Goal: Use online tool/utility: Utilize a website feature to perform a specific function

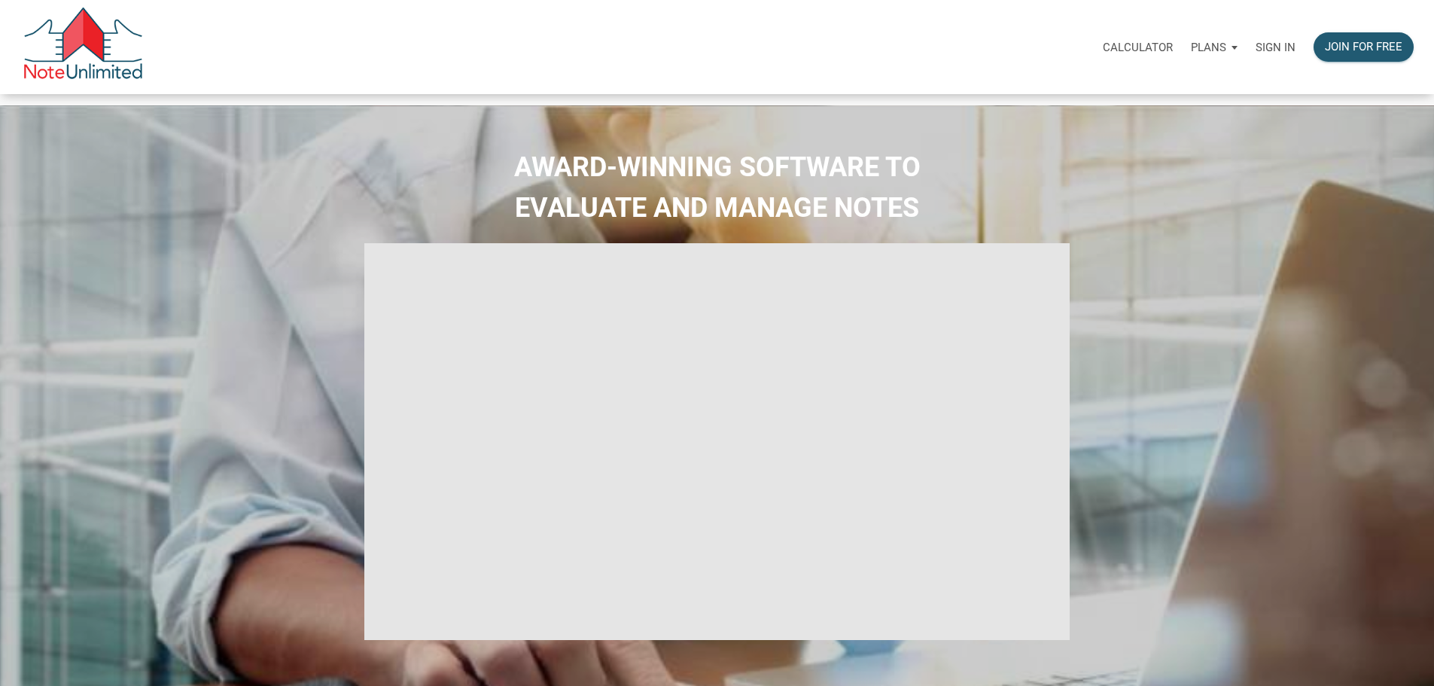
type input "Introduction to new features"
select select
click at [1094, 53] on div "Calculator" at bounding box center [1138, 46] width 88 height 47
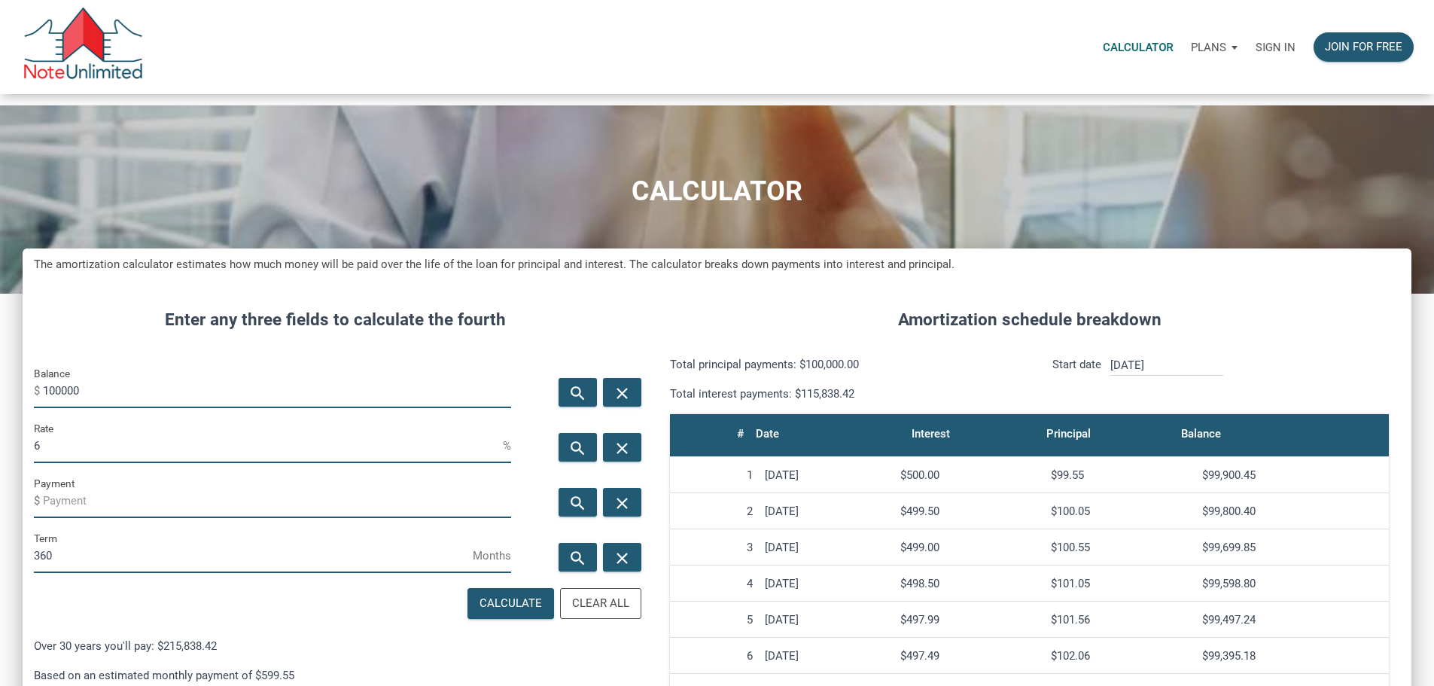
scroll to position [920, 1366]
click at [1255, 53] on p "Sign in" at bounding box center [1275, 48] width 40 height 14
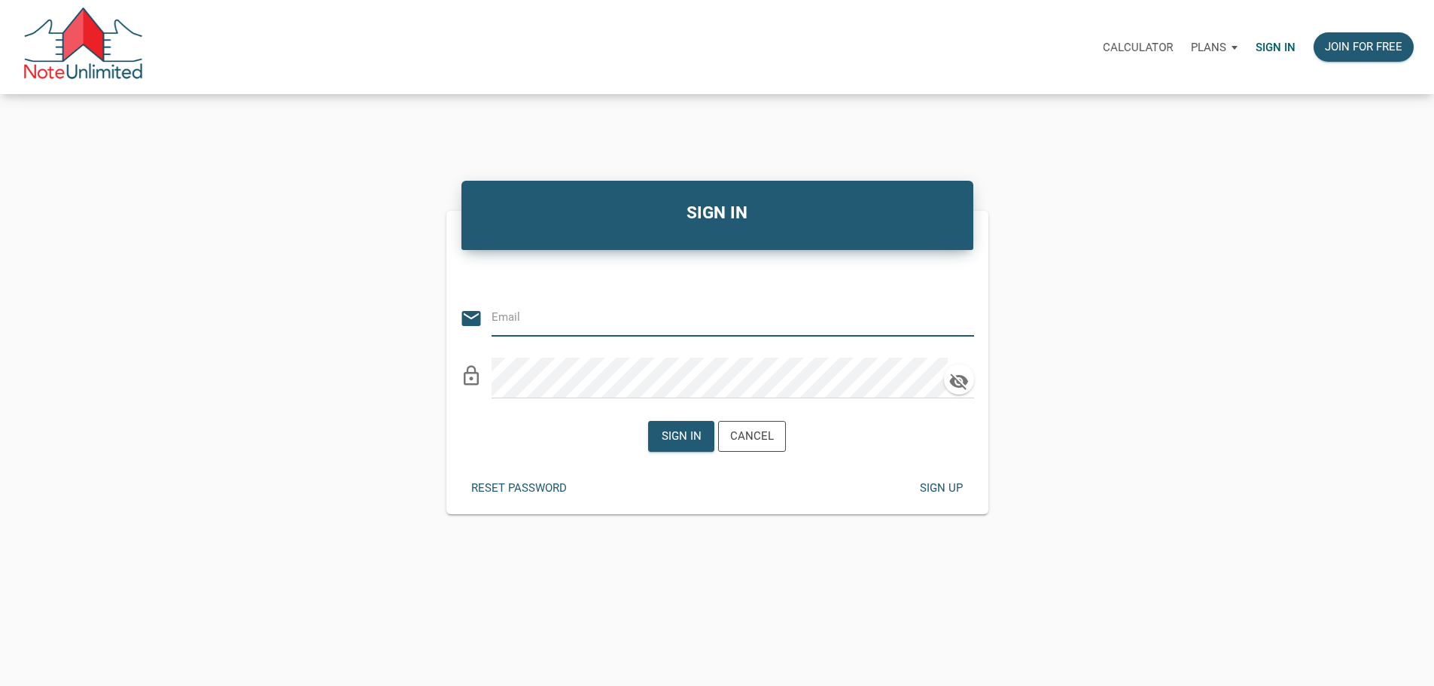
type input "[PERSON_NAME][EMAIL_ADDRESS][DOMAIN_NAME]"
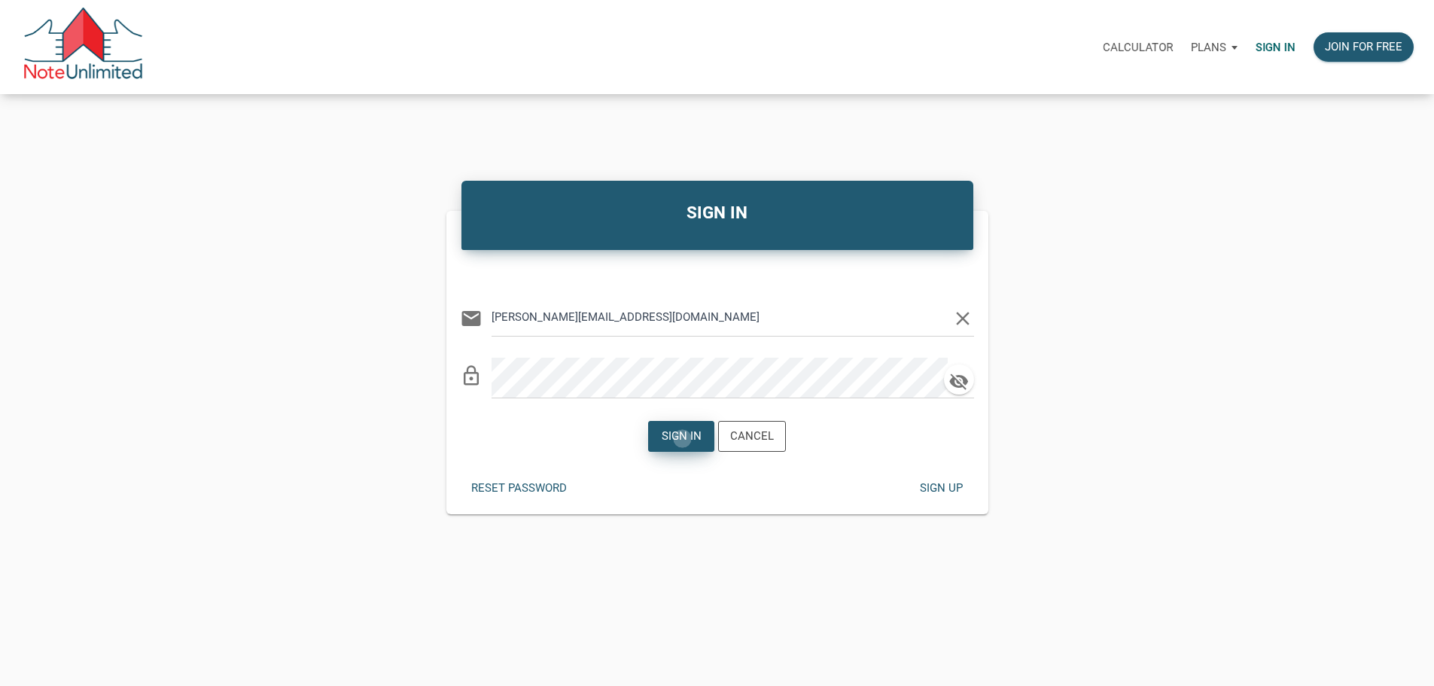
click at [675, 445] on div "Sign in" at bounding box center [682, 435] width 40 height 17
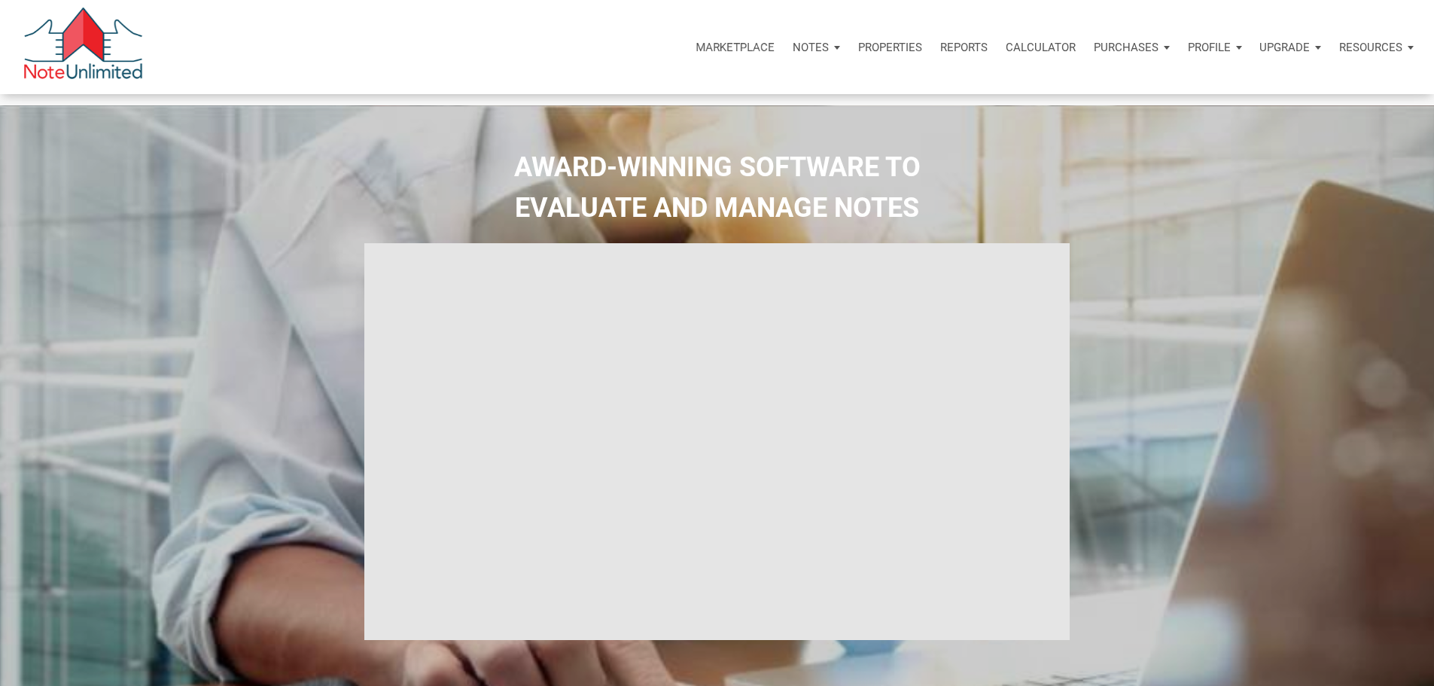
type input "Introduction to new features"
select select
click at [1006, 54] on p "Calculator" at bounding box center [1041, 48] width 70 height 14
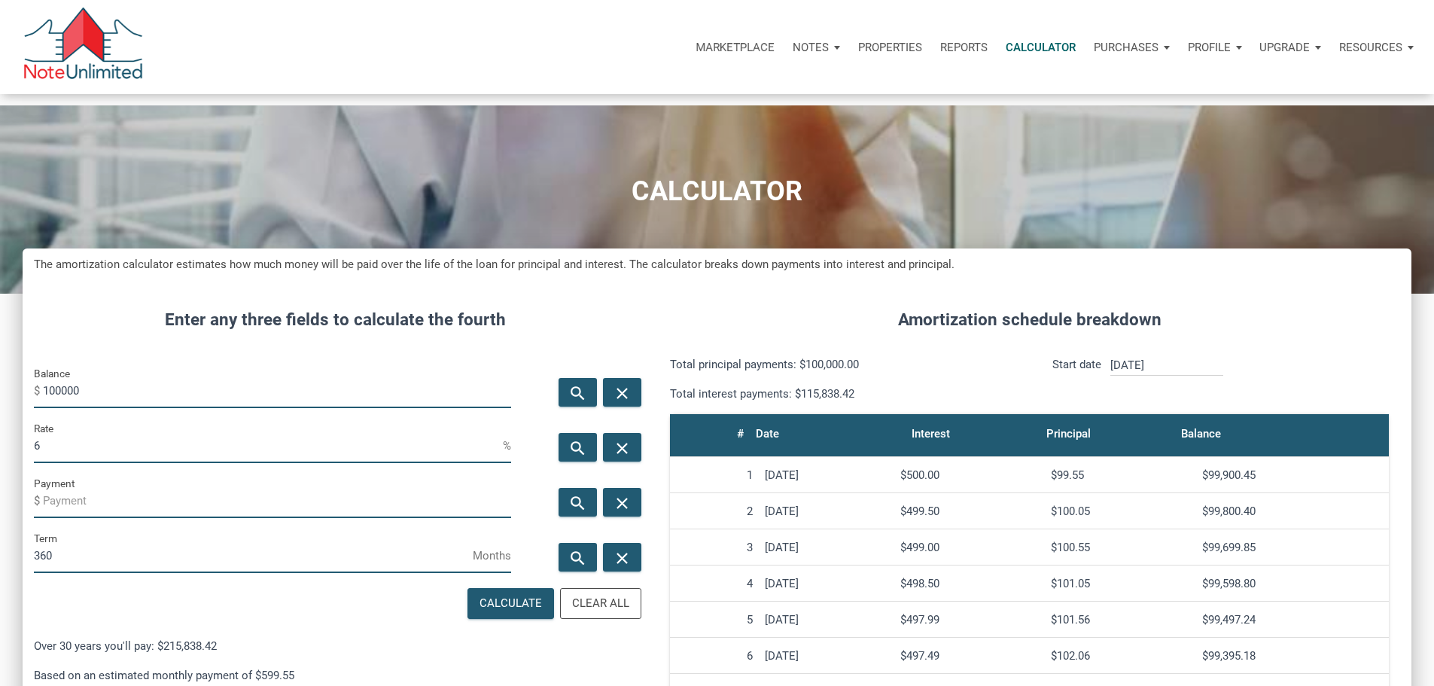
scroll to position [920, 1366]
drag, startPoint x: 136, startPoint y: 411, endPoint x: 0, endPoint y: 390, distance: 137.8
click at [0, 390] on div "CALCULATOR The amortization calculator estimates how much money will be paid ov…" at bounding box center [717, 590] width 1434 height 971
type input "600000"
click at [94, 463] on input "6" at bounding box center [268, 446] width 469 height 34
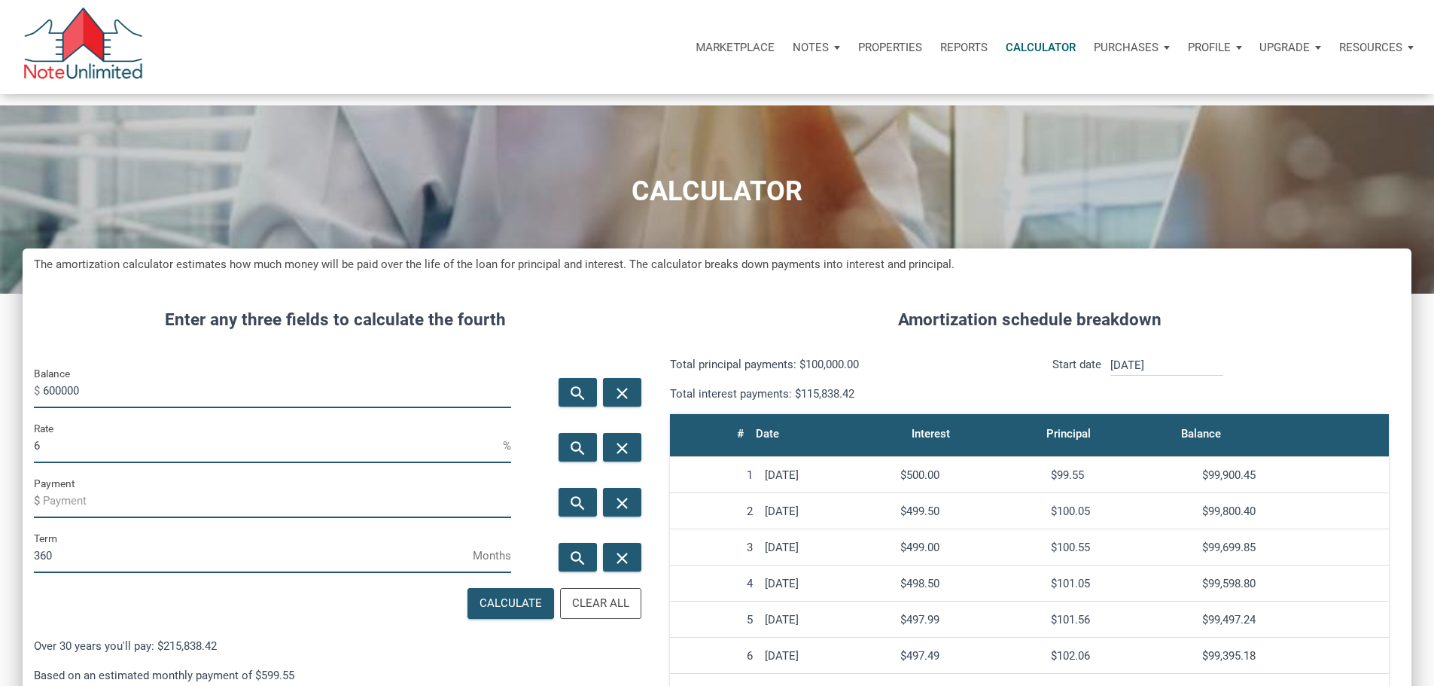
drag, startPoint x: 85, startPoint y: 487, endPoint x: 31, endPoint y: 478, distance: 54.9
click at [31, 478] on div "CALCULATOR The amortization calculator estimates how much money will be paid ov…" at bounding box center [717, 590] width 1434 height 971
type input "7.25"
click at [480, 612] on div "Calculate" at bounding box center [510, 603] width 62 height 17
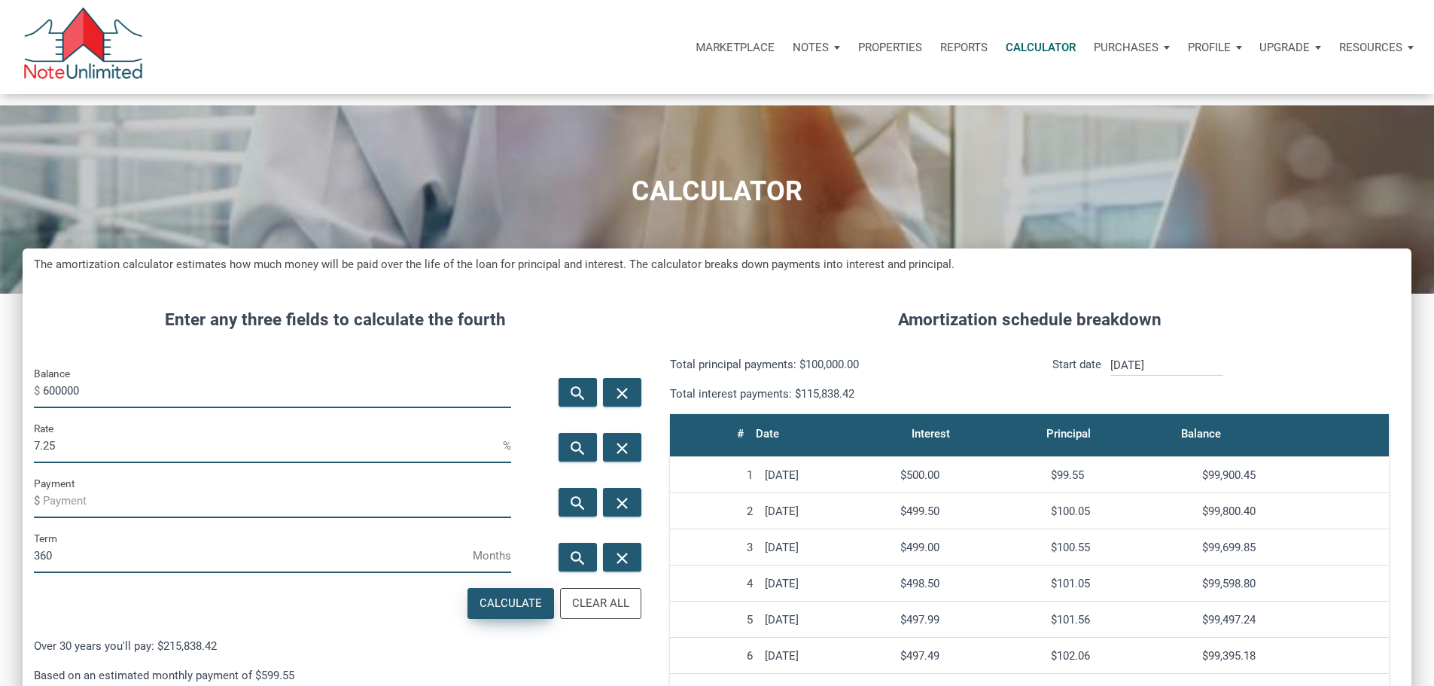
type input "-4093.06"
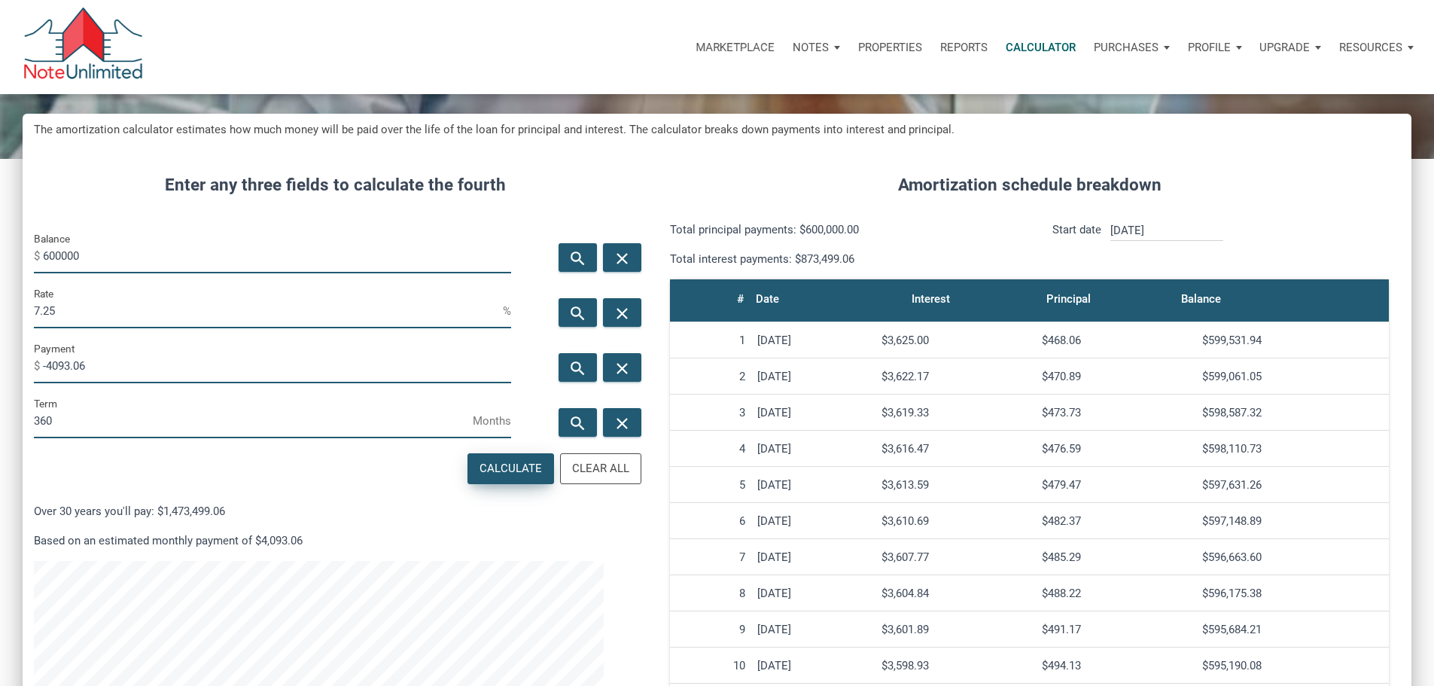
scroll to position [0, 0]
